Goal: Use online tool/utility

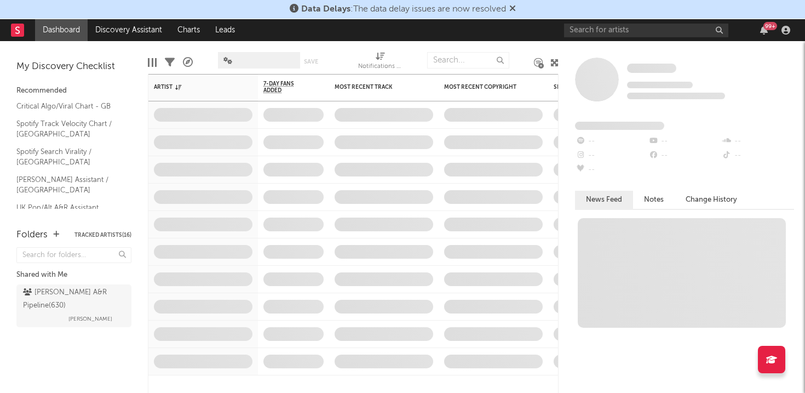
click at [514, 8] on icon at bounding box center [512, 8] width 7 height 9
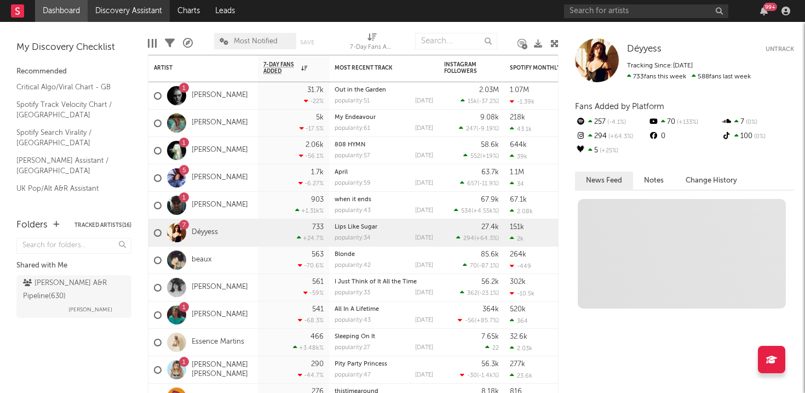
click at [135, 9] on link "Discovery Assistant" at bounding box center [129, 11] width 82 height 22
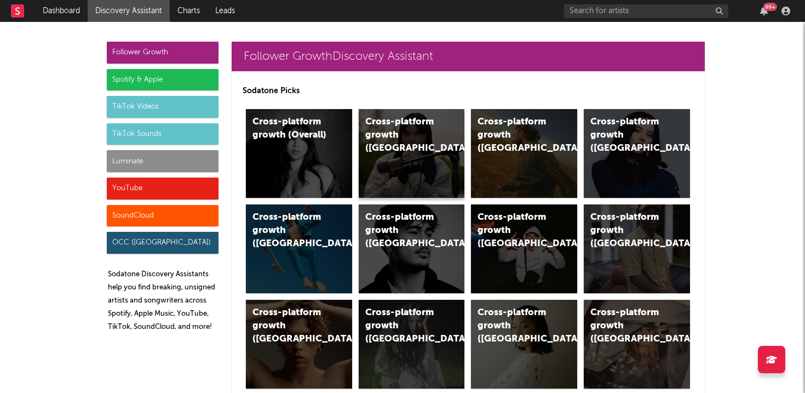
click at [382, 142] on div "Cross-platform growth ([GEOGRAPHIC_DATA])" at bounding box center [412, 153] width 106 height 89
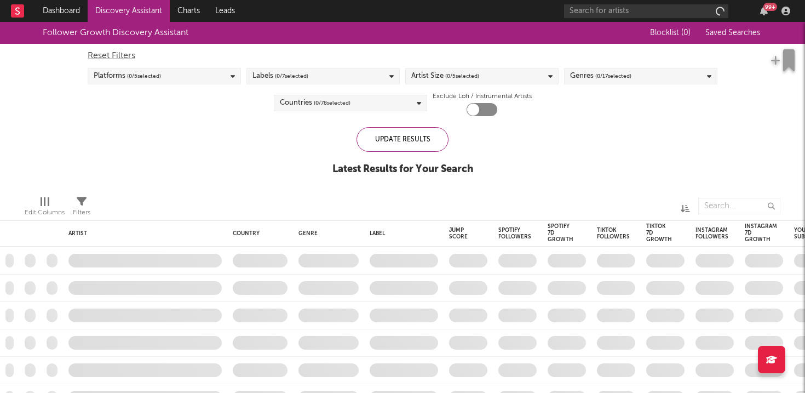
checkbox input "true"
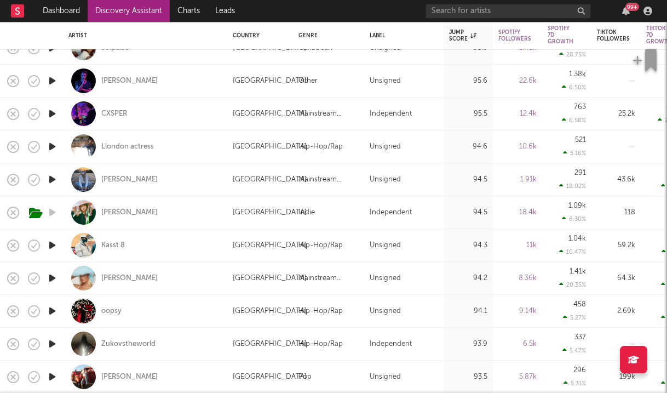
click at [631, 14] on div "99 +" at bounding box center [626, 11] width 16 height 9
click at [627, 14] on icon "button" at bounding box center [626, 11] width 8 height 9
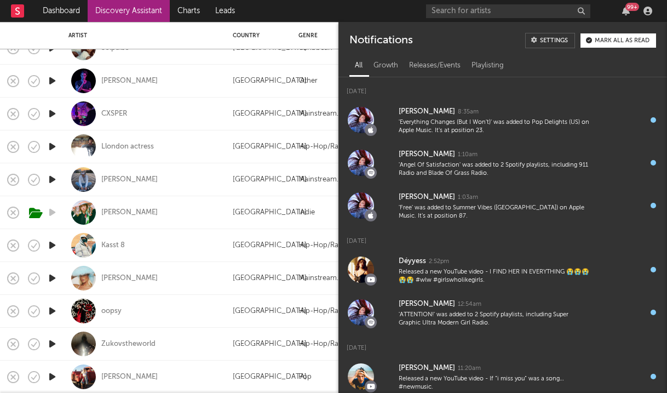
click at [595, 50] on div "Notifications Settings Mark all as read" at bounding box center [502, 36] width 328 height 29
click at [612, 45] on button "Mark all as read" at bounding box center [618, 40] width 76 height 14
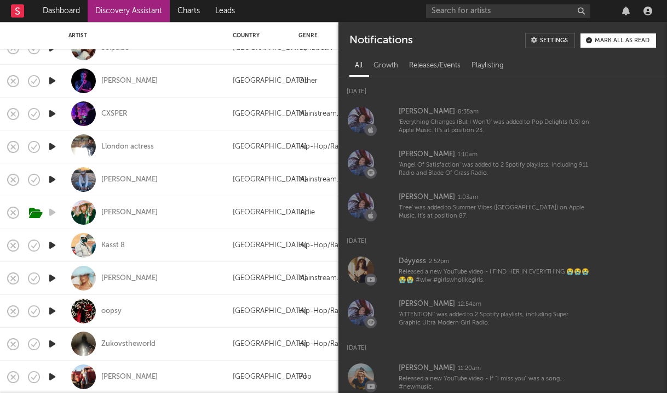
click at [618, 17] on div at bounding box center [541, 11] width 230 height 22
